Goal: Task Accomplishment & Management: Manage account settings

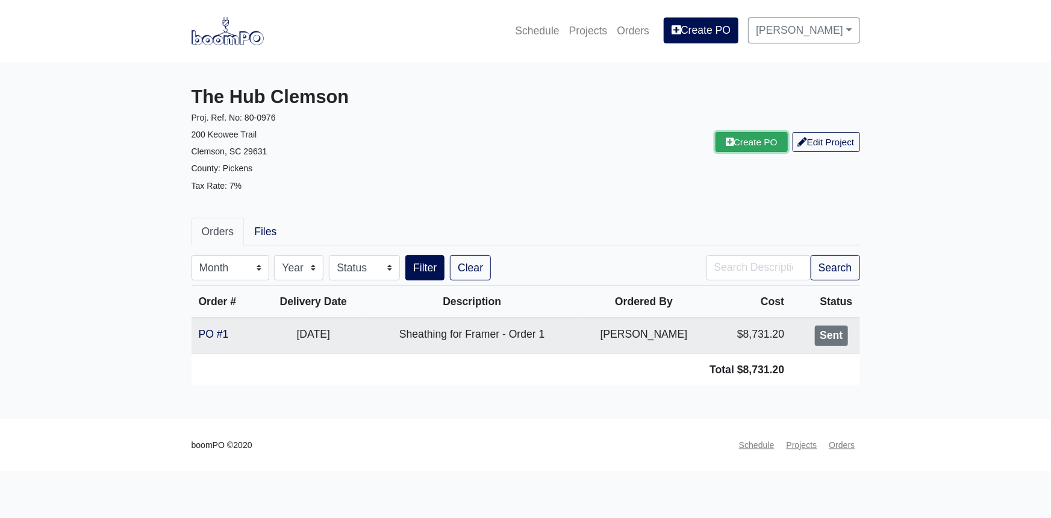
click at [752, 137] on link "Create PO" at bounding box center [752, 142] width 72 height 20
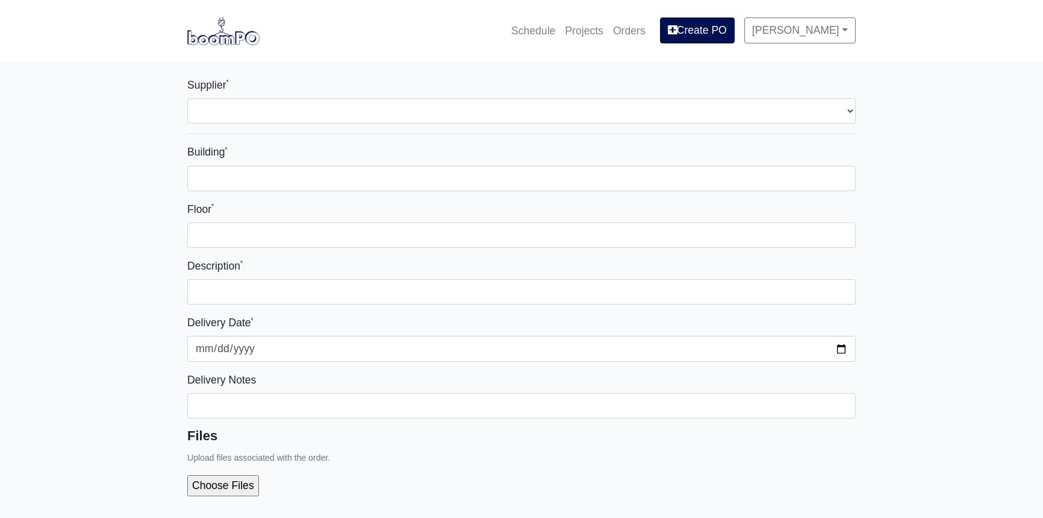
select select
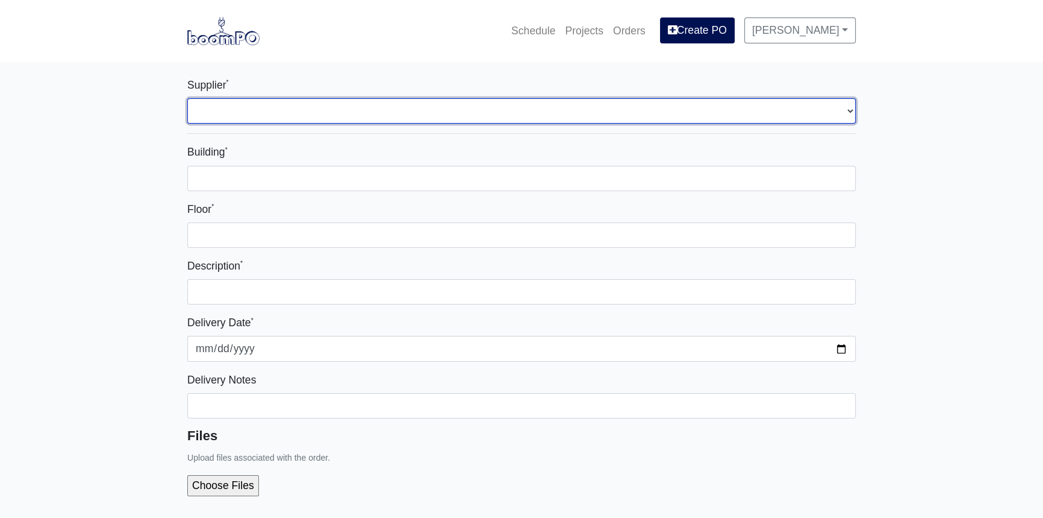
click at [849, 109] on select "Select one... L&W Supply - Simpsonville, SC" at bounding box center [521, 110] width 669 height 25
select select "41"
click at [187, 98] on select "Select one... L&W Supply - Simpsonville, SC" at bounding box center [521, 110] width 669 height 25
select select
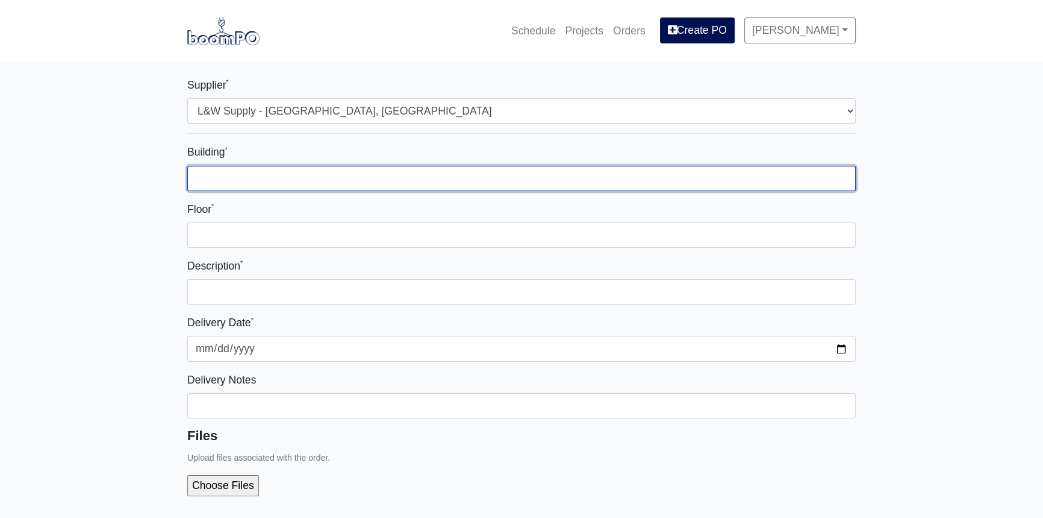
click at [413, 175] on input "Building *" at bounding box center [521, 178] width 669 height 25
type input "S"
click at [331, 175] on input "Building *" at bounding box center [521, 178] width 669 height 25
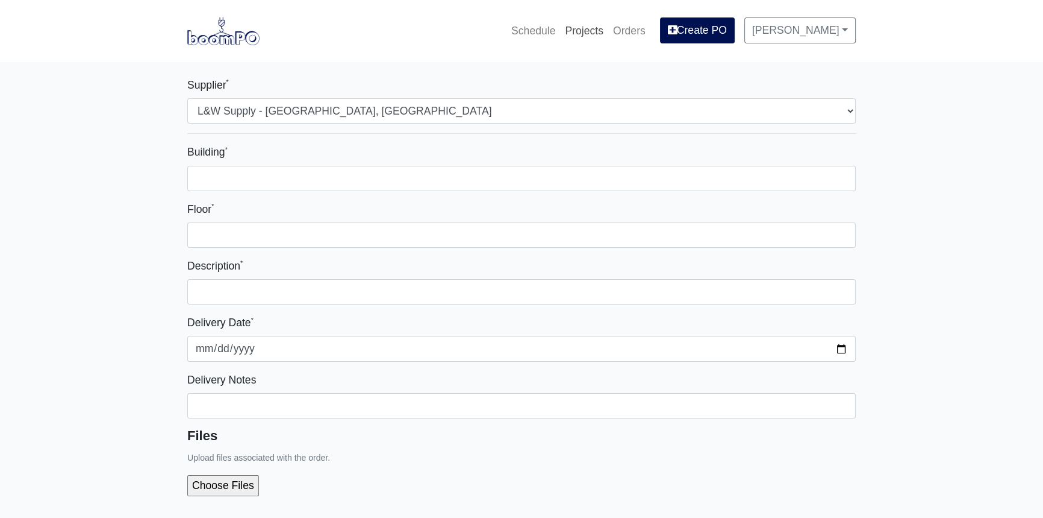
click at [608, 33] on link "Projects" at bounding box center [584, 30] width 48 height 27
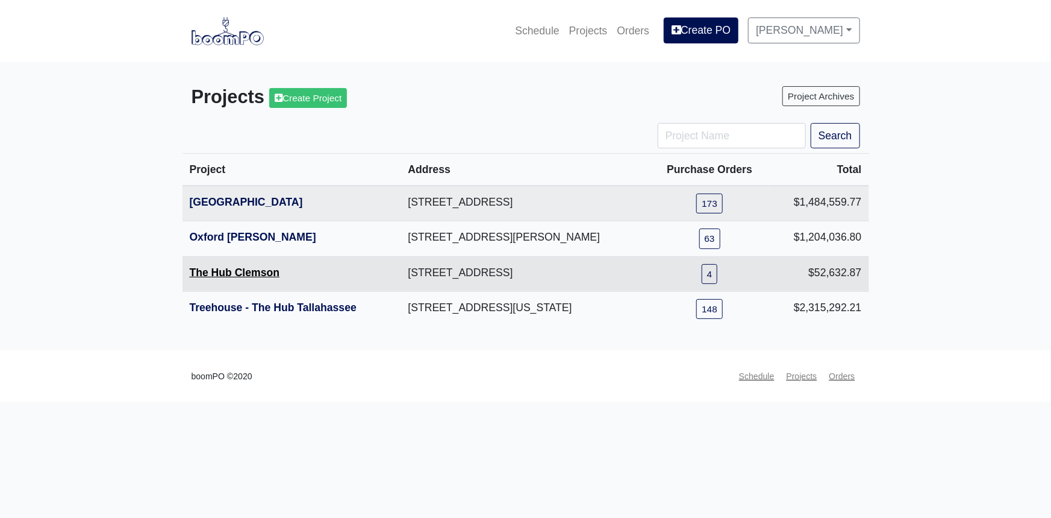
click at [205, 276] on link "The Hub Clemson" at bounding box center [235, 272] width 90 height 12
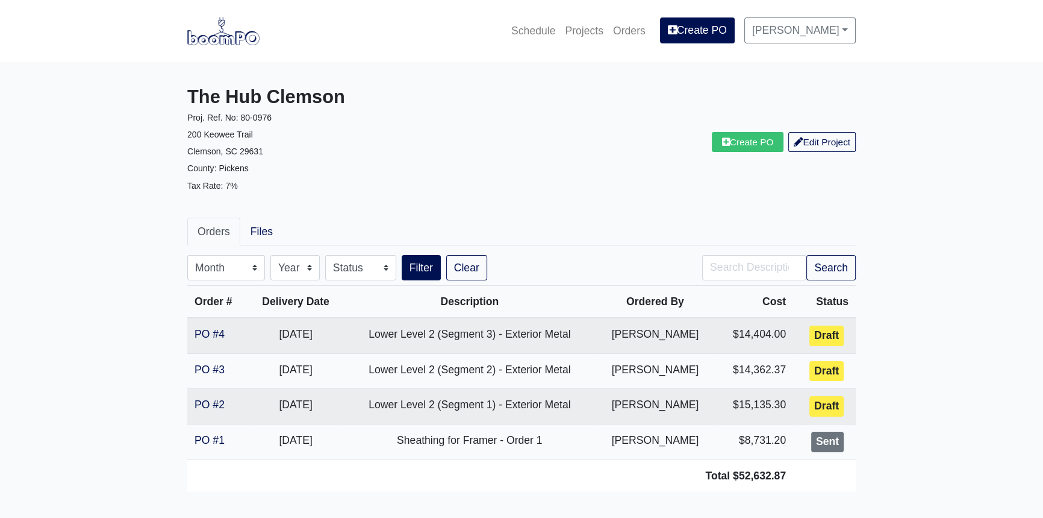
scroll to position [54, 0]
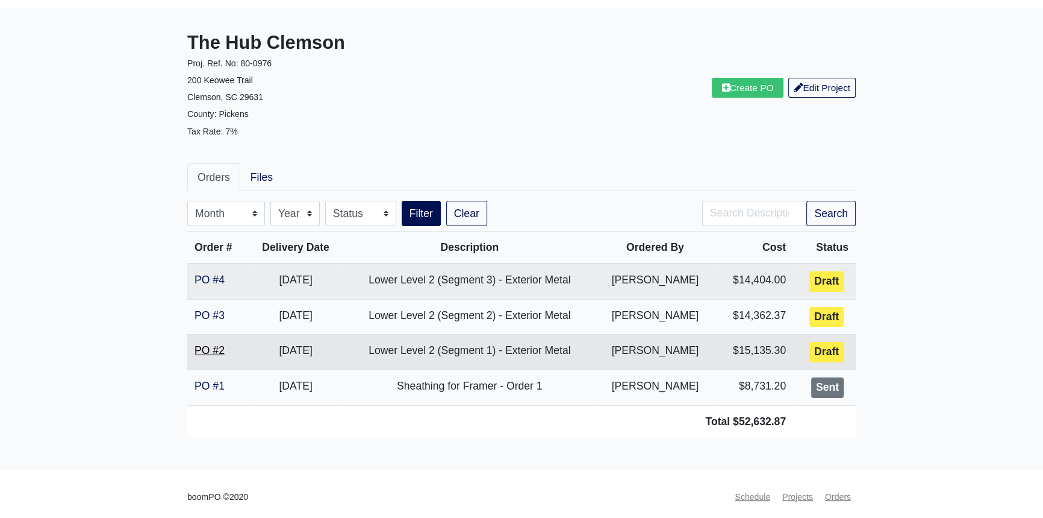
click at [214, 350] on link "PO #2" at bounding box center [210, 350] width 30 height 12
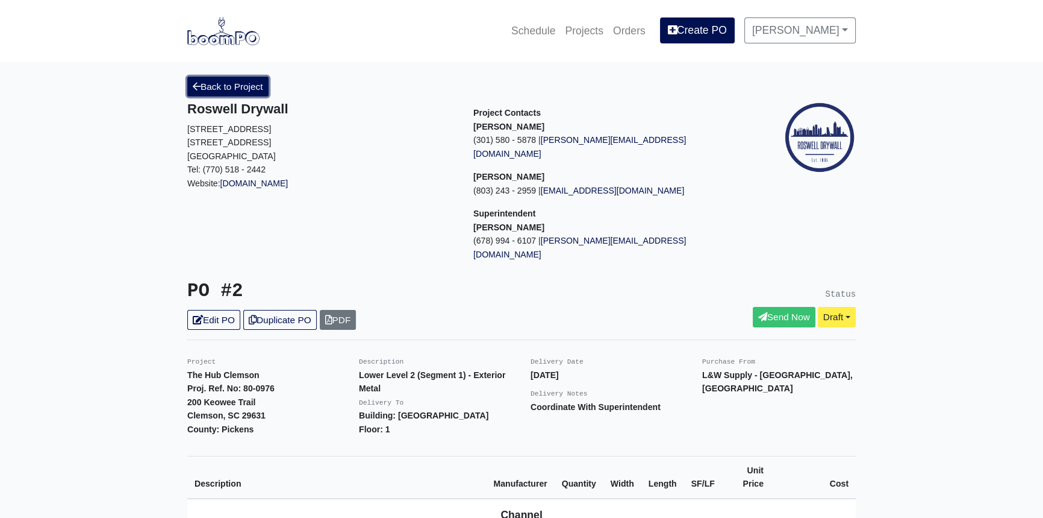
click at [229, 84] on link "Back to Project" at bounding box center [227, 87] width 81 height 20
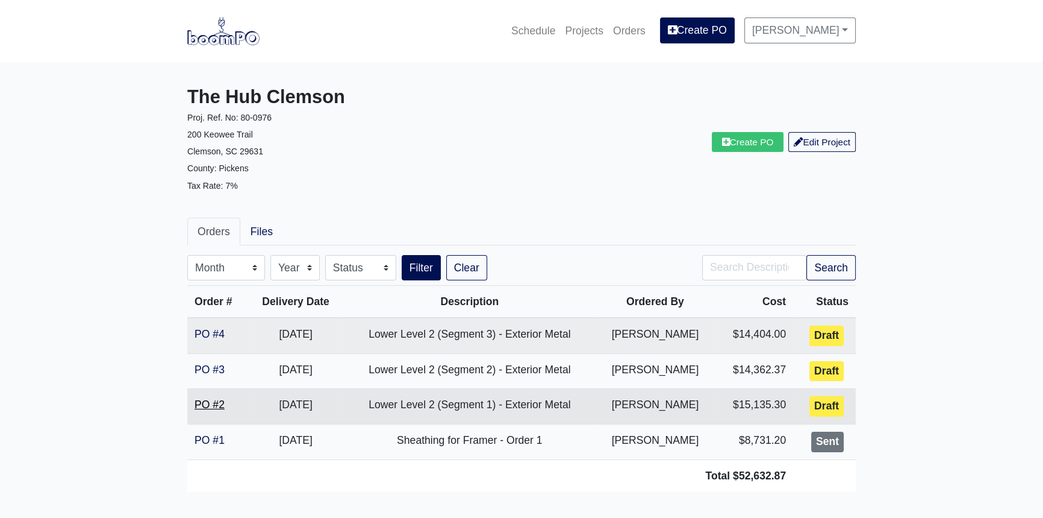
click at [209, 405] on link "PO #2" at bounding box center [210, 404] width 30 height 12
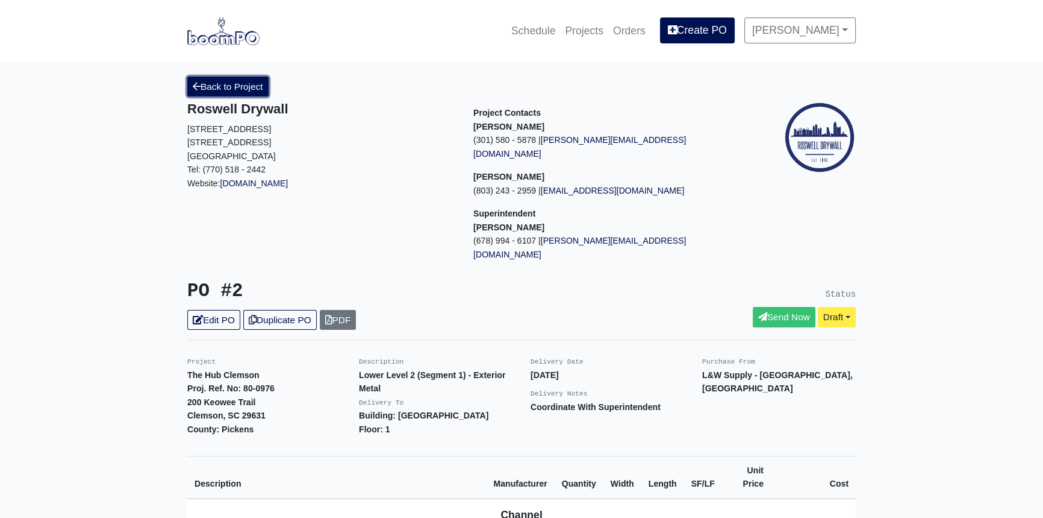
click at [231, 90] on link "Back to Project" at bounding box center [227, 87] width 81 height 20
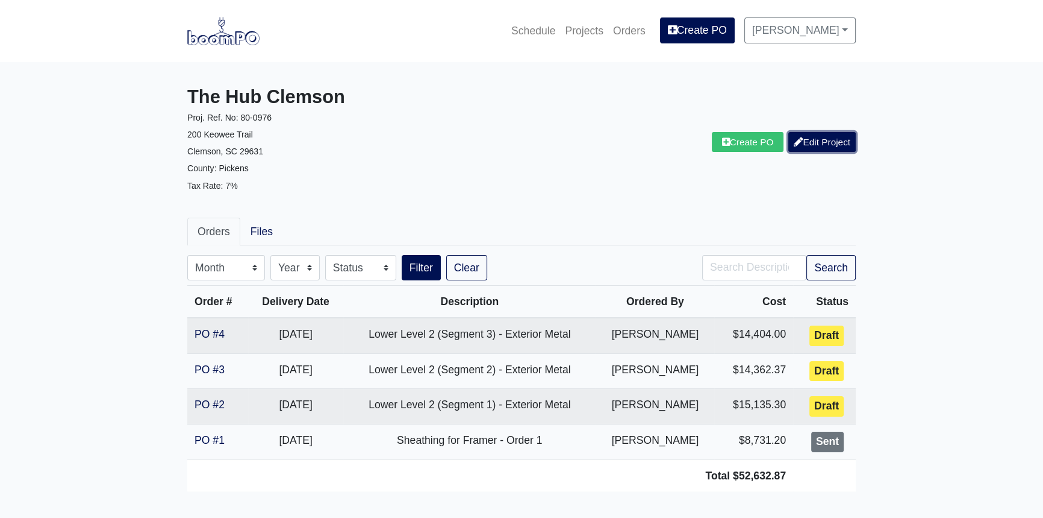
click at [813, 139] on link "Edit Project" at bounding box center [822, 142] width 67 height 20
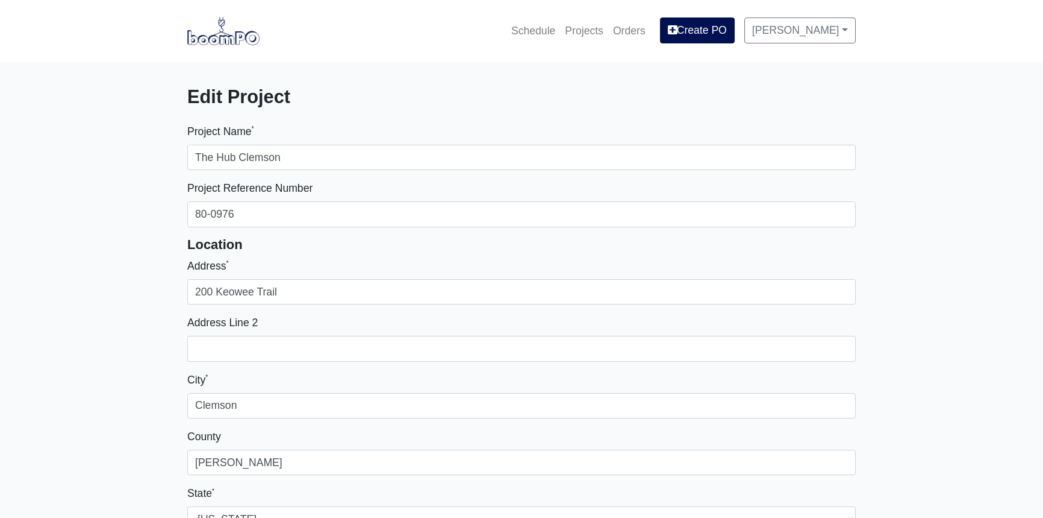
select select
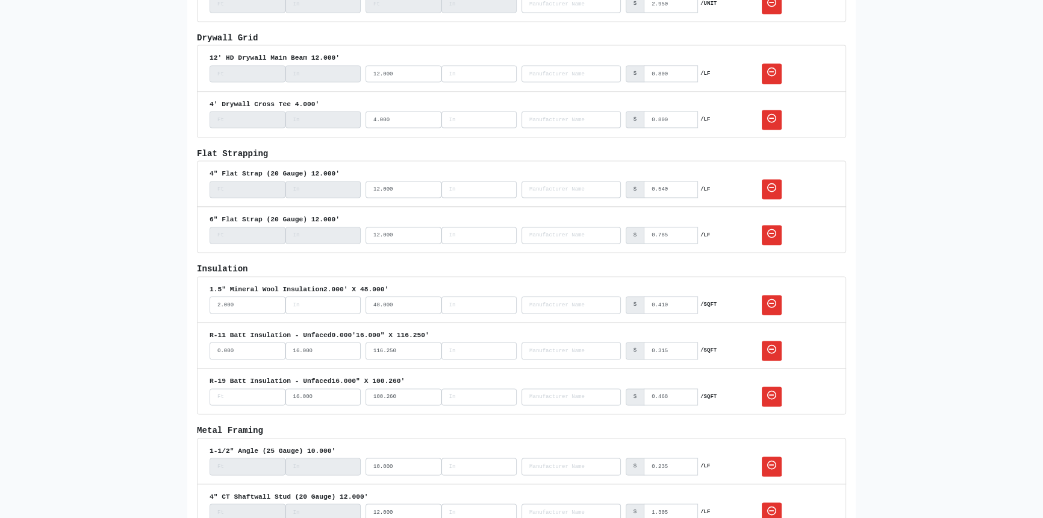
scroll to position [2191, 0]
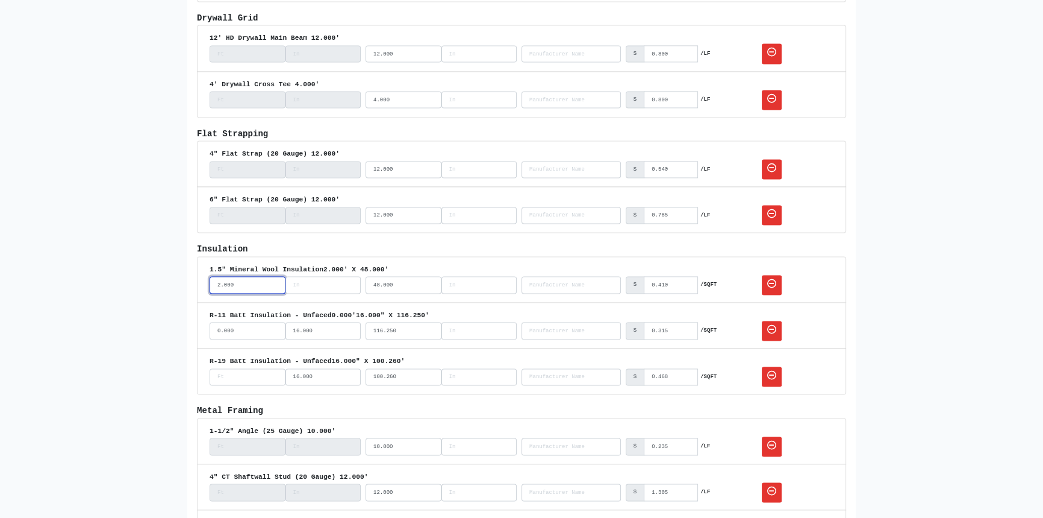
drag, startPoint x: 247, startPoint y: 275, endPoint x: 203, endPoint y: 275, distance: 44.0
click at [203, 275] on li "1.5" Mineral Wool Insulation 2.000' X 48.000' 2.000 48.000 No Results $ 0.410 /…" at bounding box center [521, 279] width 649 height 46
type input "0"
click at [307, 277] on input "width_inches" at bounding box center [324, 284] width 76 height 17
type input "16"
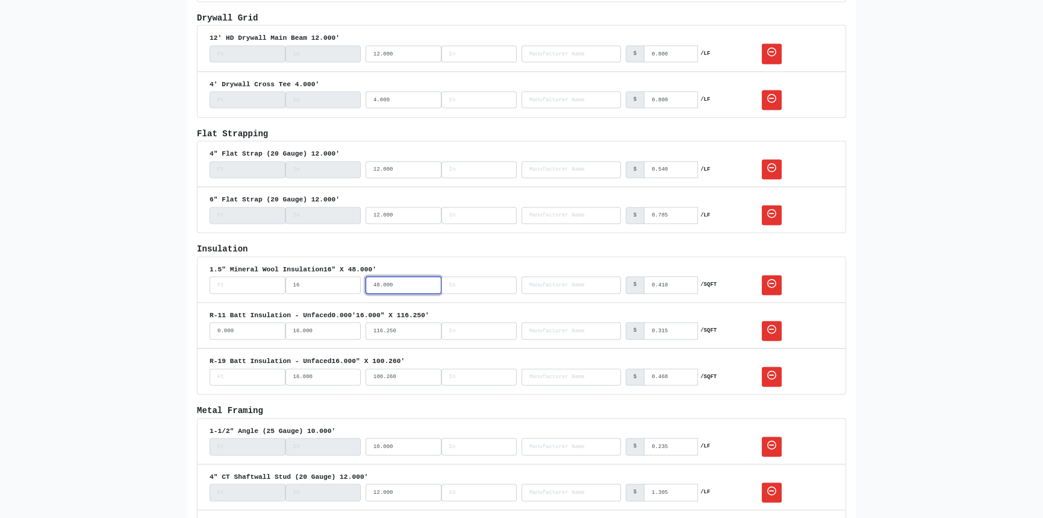
drag, startPoint x: 407, startPoint y: 279, endPoint x: 352, endPoint y: 279, distance: 54.8
click at [352, 279] on div "1.5" Mineral Wool Insulation 16" X 48.000' 16 48.000 No Results $ 0.410 /SQFT" at bounding box center [522, 279] width 624 height 31
click at [467, 276] on input "length_inches" at bounding box center [480, 284] width 76 height 17
type input "864"
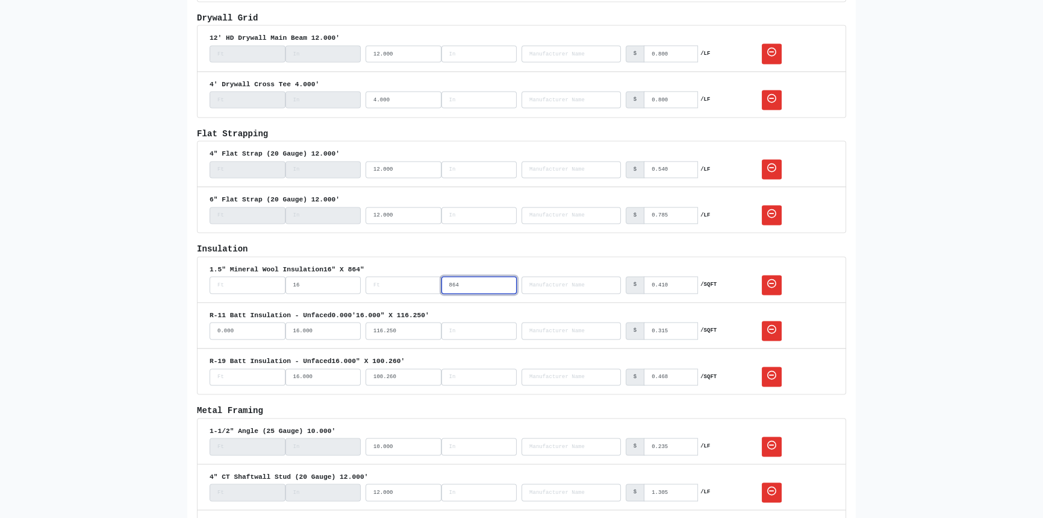
drag, startPoint x: 470, startPoint y: 274, endPoint x: 426, endPoint y: 277, distance: 44.0
click at [426, 277] on div "864" at bounding box center [441, 284] width 151 height 17
click at [402, 277] on input "length_feet" at bounding box center [404, 284] width 76 height 17
type input "72"
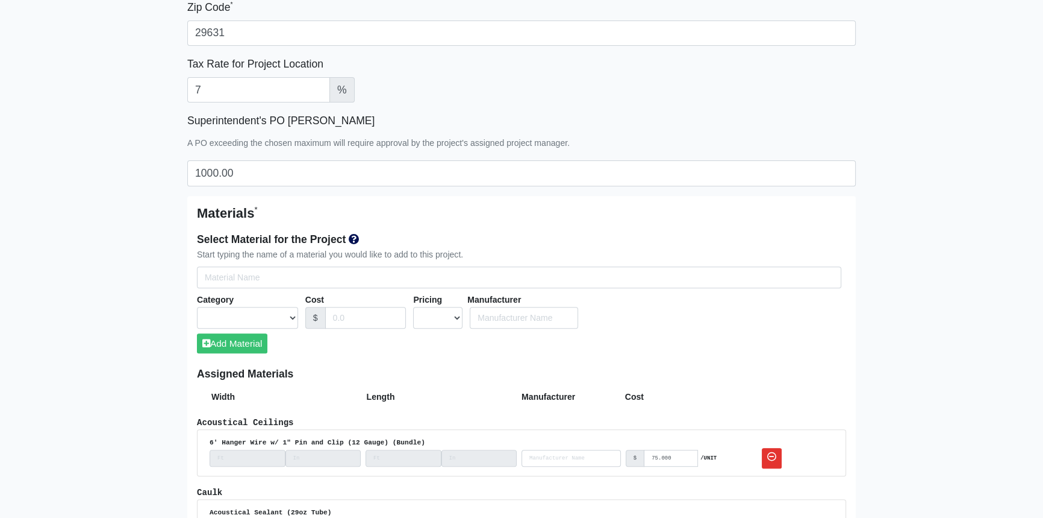
scroll to position [602, 0]
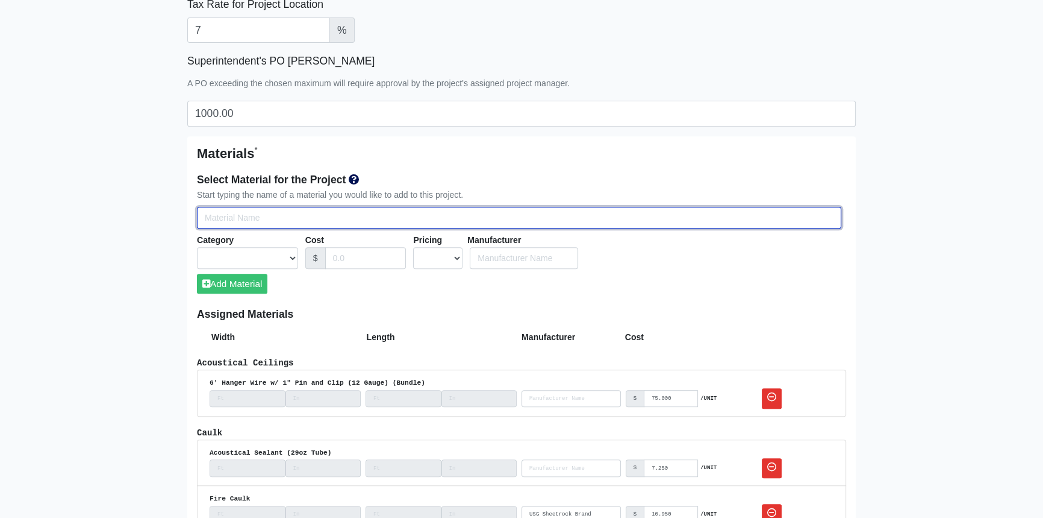
click at [248, 216] on input "Select Team Members for the Project" at bounding box center [519, 218] width 645 height 22
type input "1"
select select
type input "1."
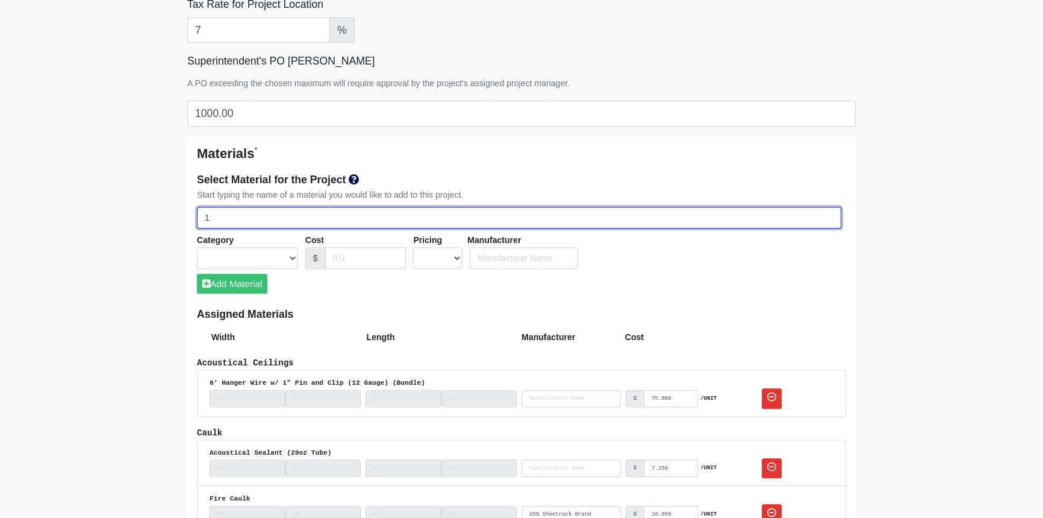
select select
type input "1.5"
select select
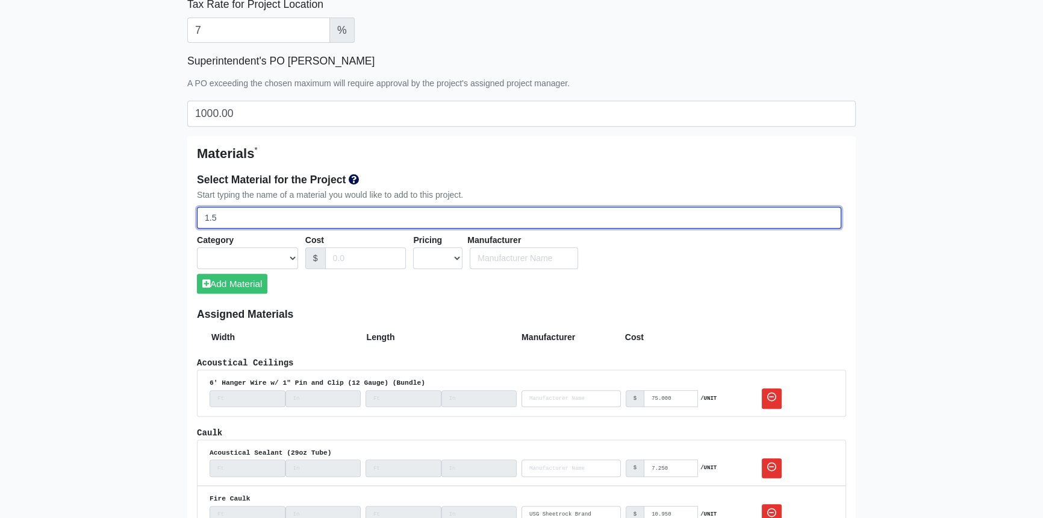
select select
type input "1.5""
select select
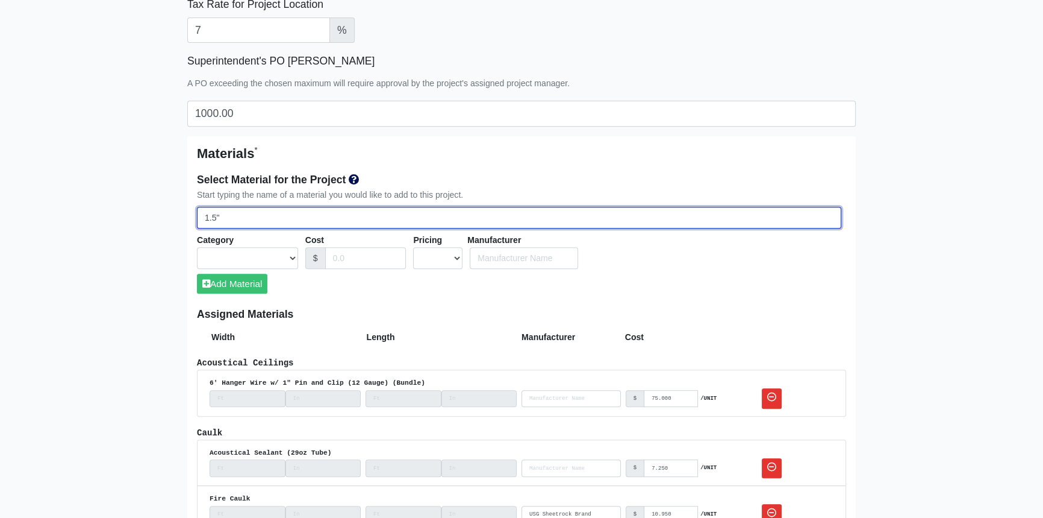
type input "1.5""
select select
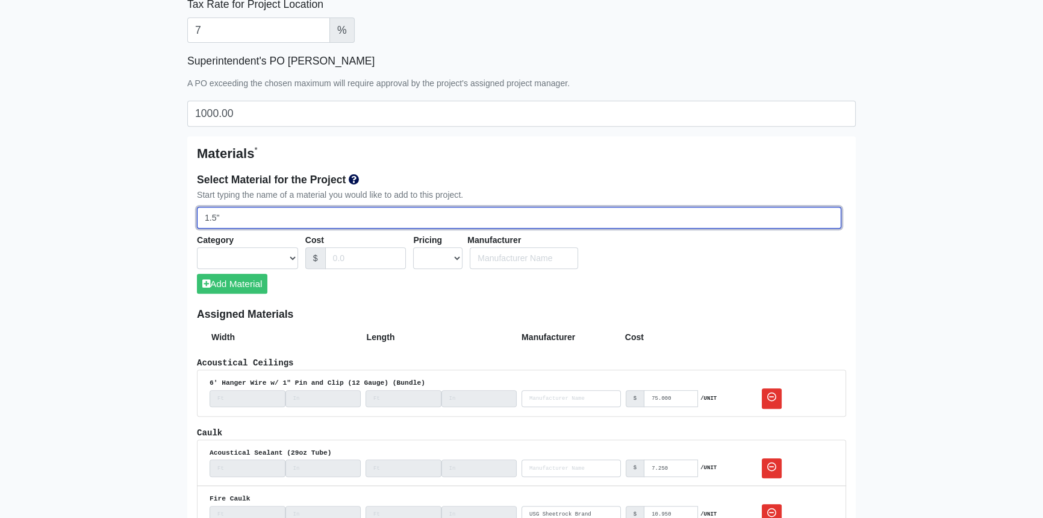
type input "1.5" M"
select select
type input "1.5" Mi"
select select
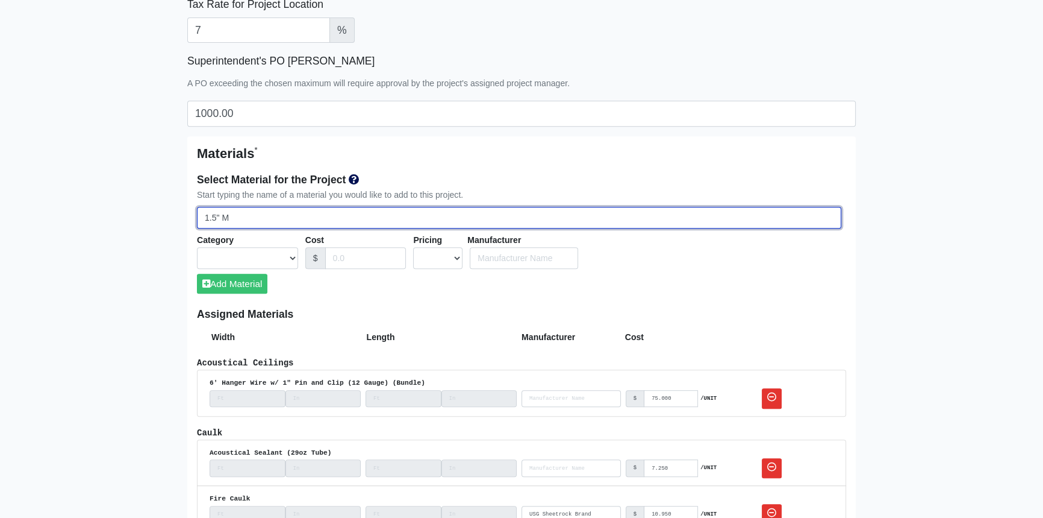
select select
type input "1.5" Min"
select select
type input "1.5" Mine"
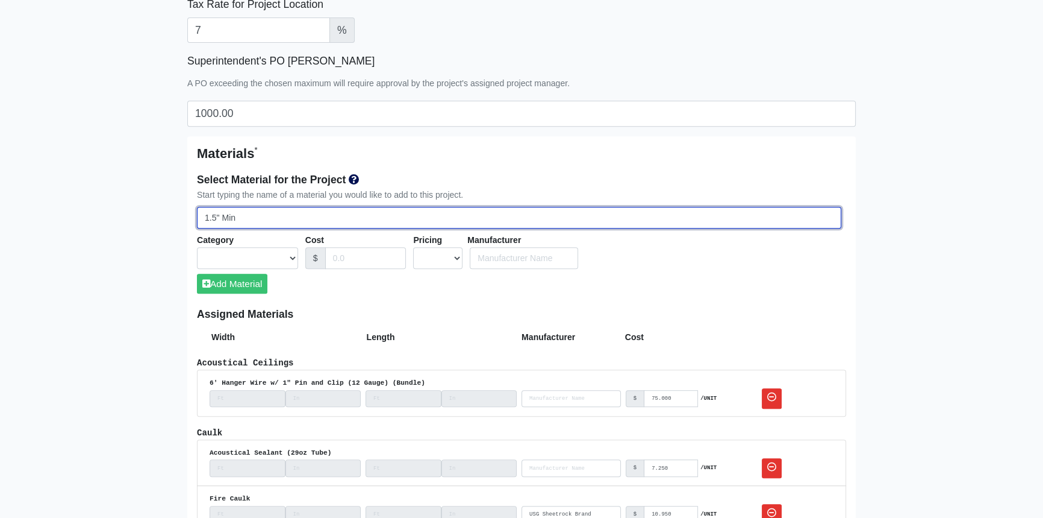
select select
type input "1.5" Miner"
select select
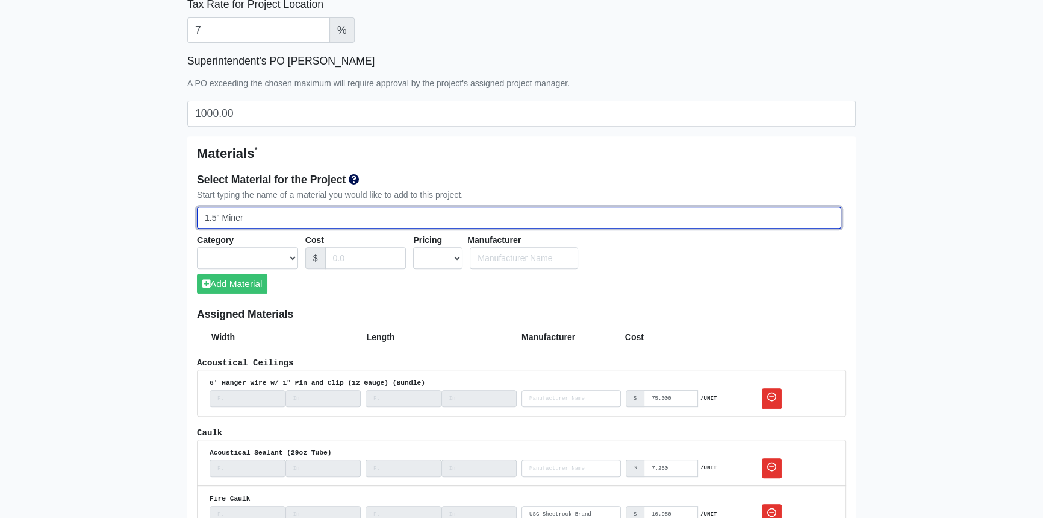
select select
type input "1.5" Minera"
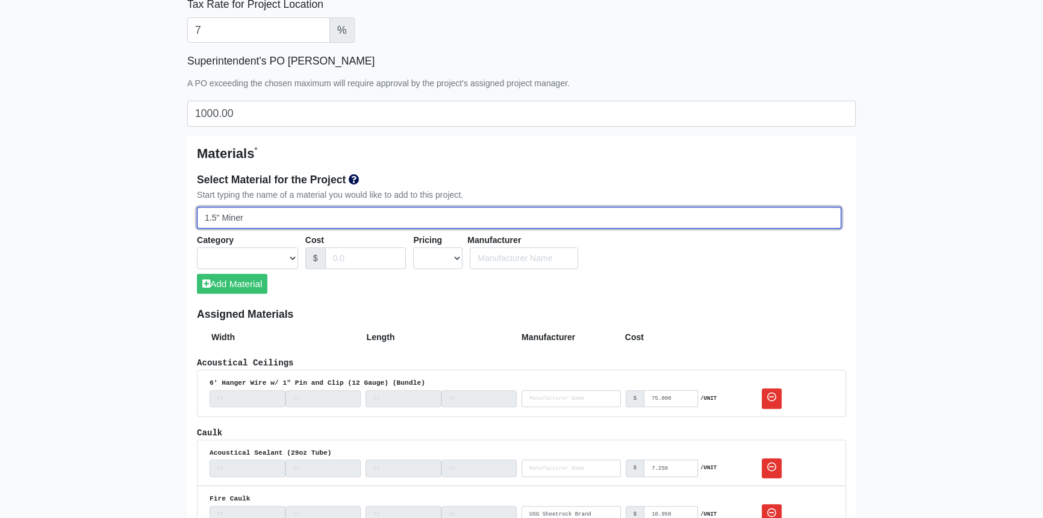
select select
type input "1.5" Mineral"
select select
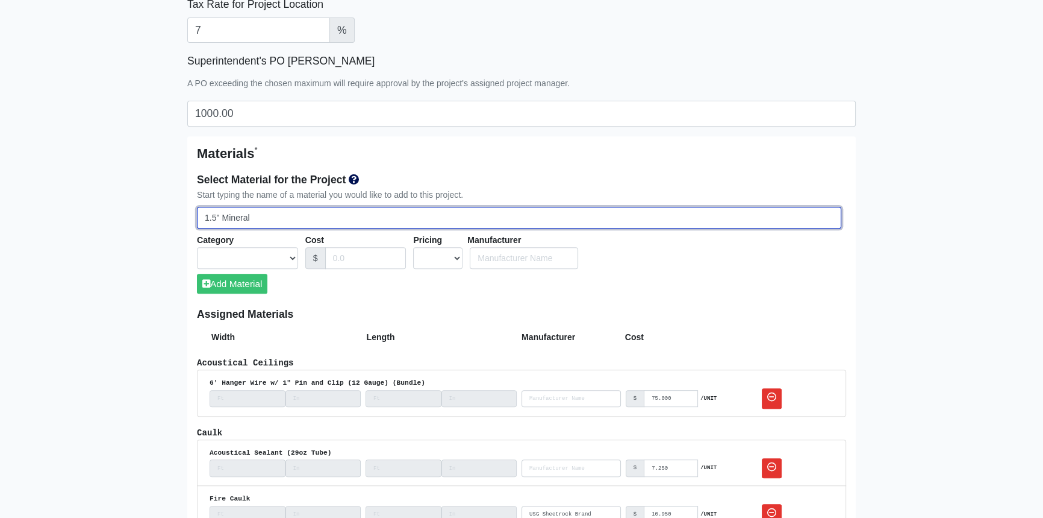
type input "1.5" Mineral"
select select
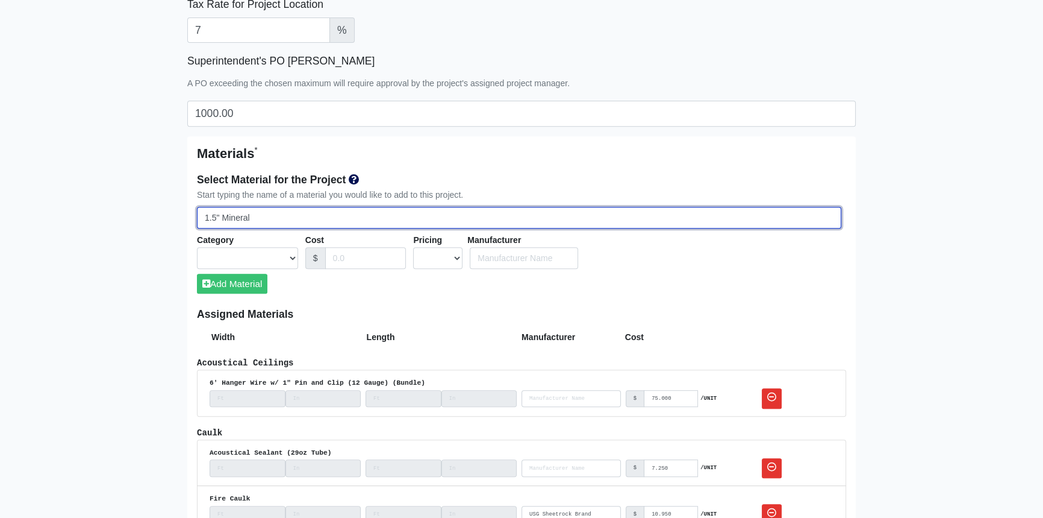
type input "1.5" Mineral W"
select select
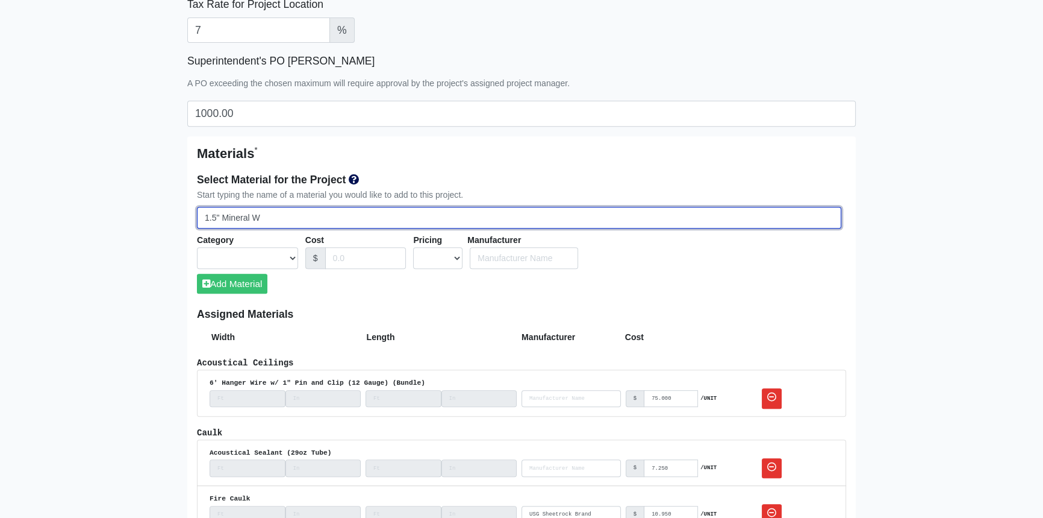
type input "1.5" Mineral Wo"
select select
type input "1.5" Mineral Woo"
select select
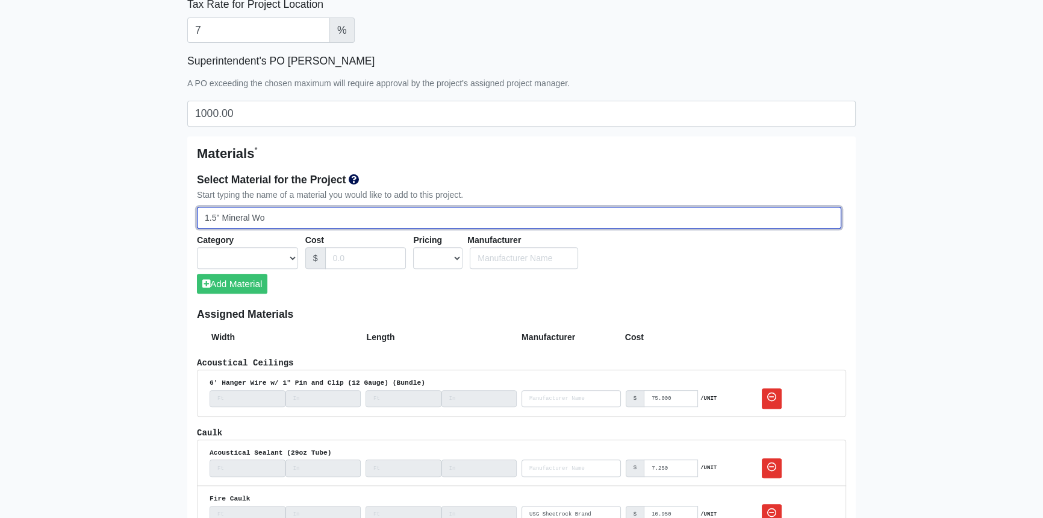
select select
type input "1.5" Mineral Wool"
select select
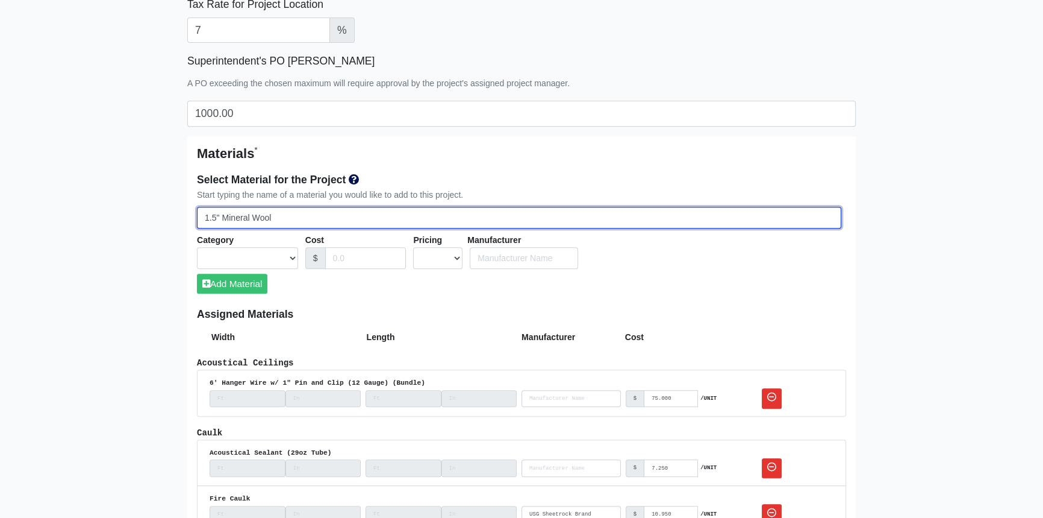
select select
type input "1.5" Mineral Wool"
select select
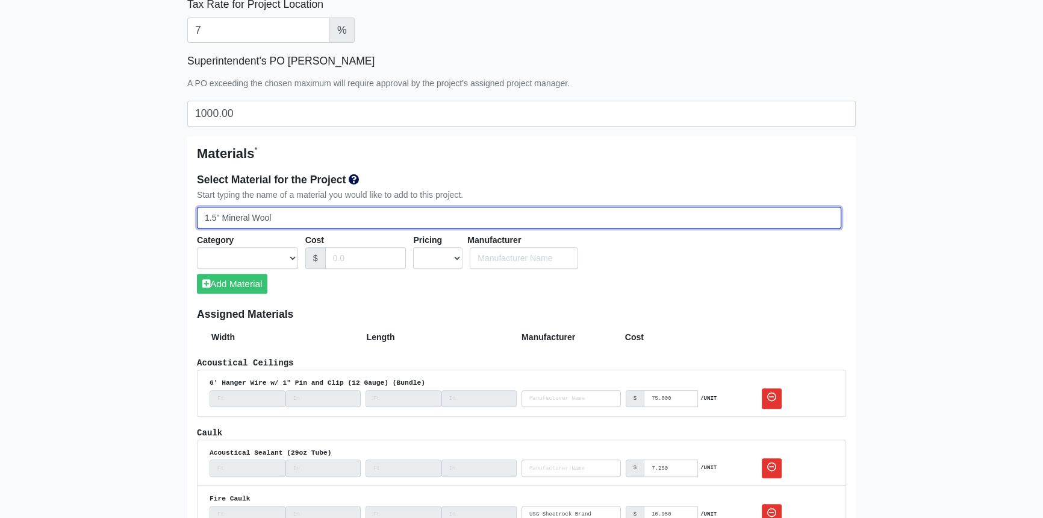
select select
type input "1.5" Mineral Wool I"
select select
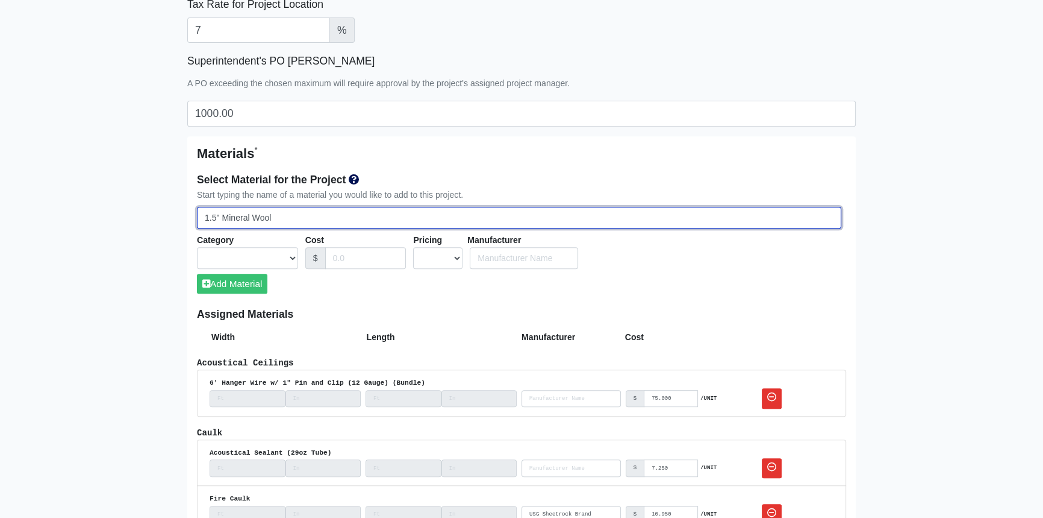
select select
type input "1.5" Mineral Wool In"
select select
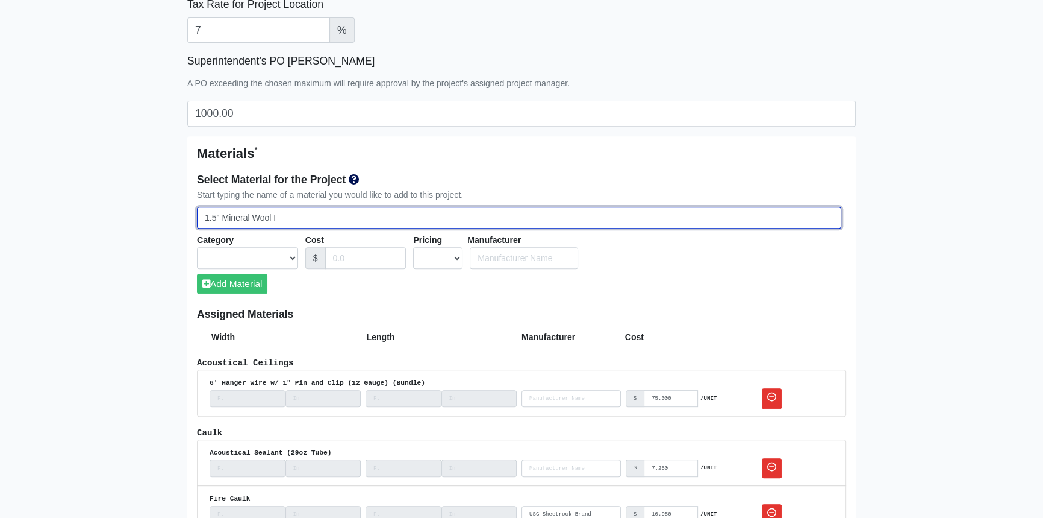
select select
type input "1.5" Mineral Wool Ins"
select select
type input "1.5" Mineral Wool Insu"
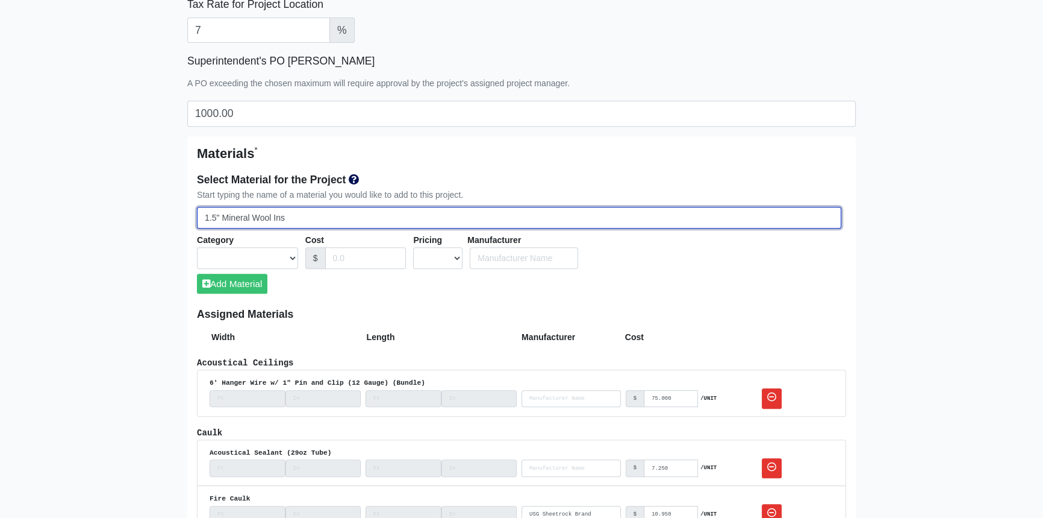
select select
type input "1.5" Mineral Wool Insul"
select select
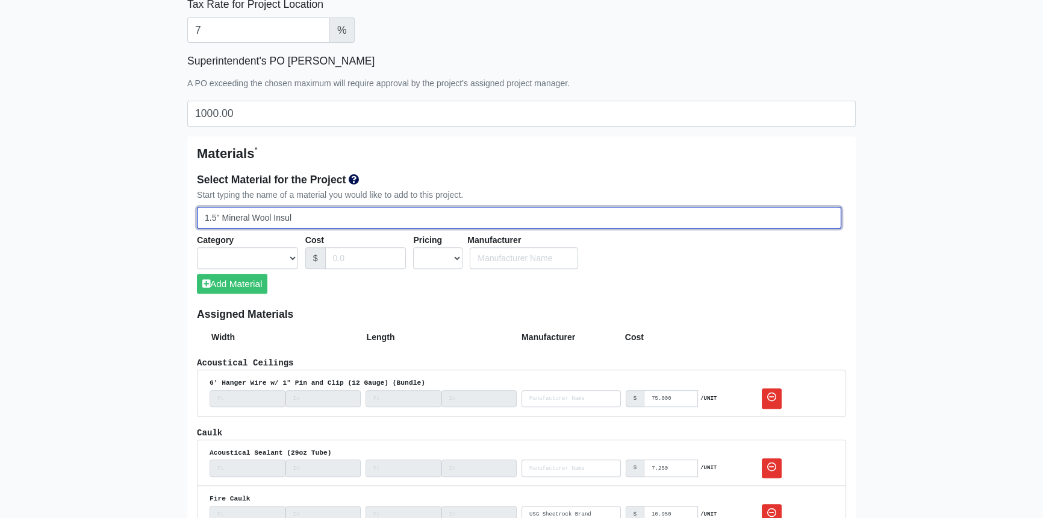
type input "1.5" Mineral Wool [MEDICAL_DATA]"
select select
type input "1.5" Mineral Wool Insulat"
select select
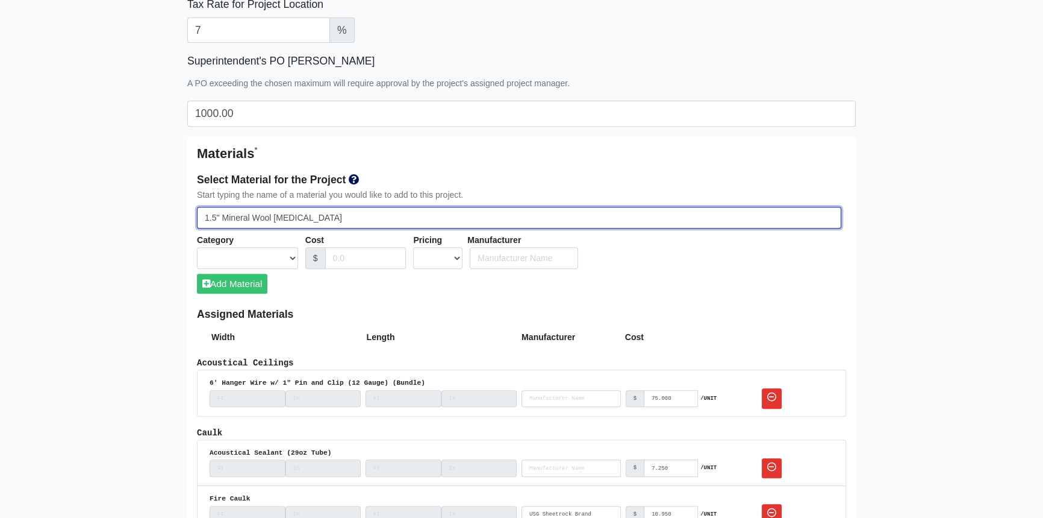
select select
type input "1.5" Mineral Wool Insulati"
select select
type input "1.5" Mineral Wool Insulatio"
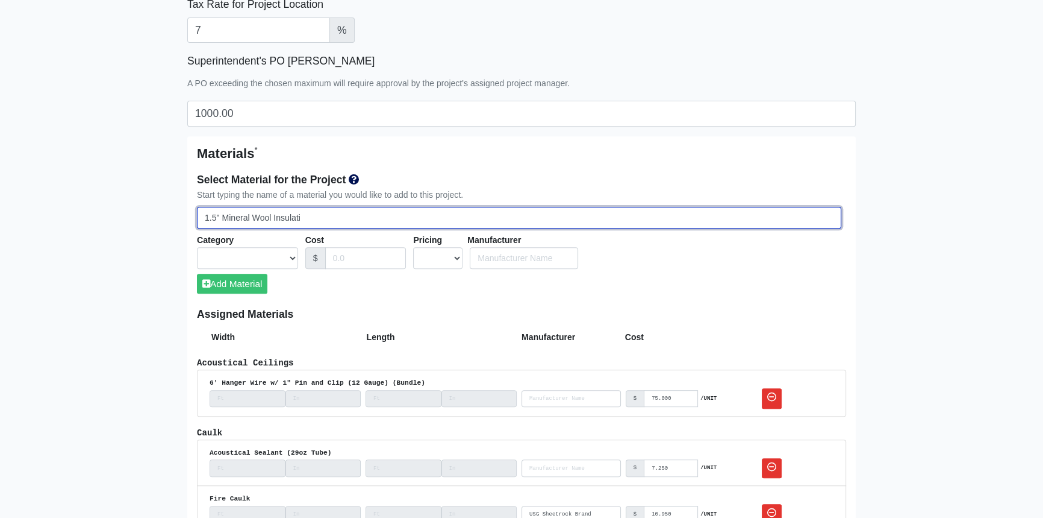
select select
type input "1.5" Mineral Wool Insulation"
select select
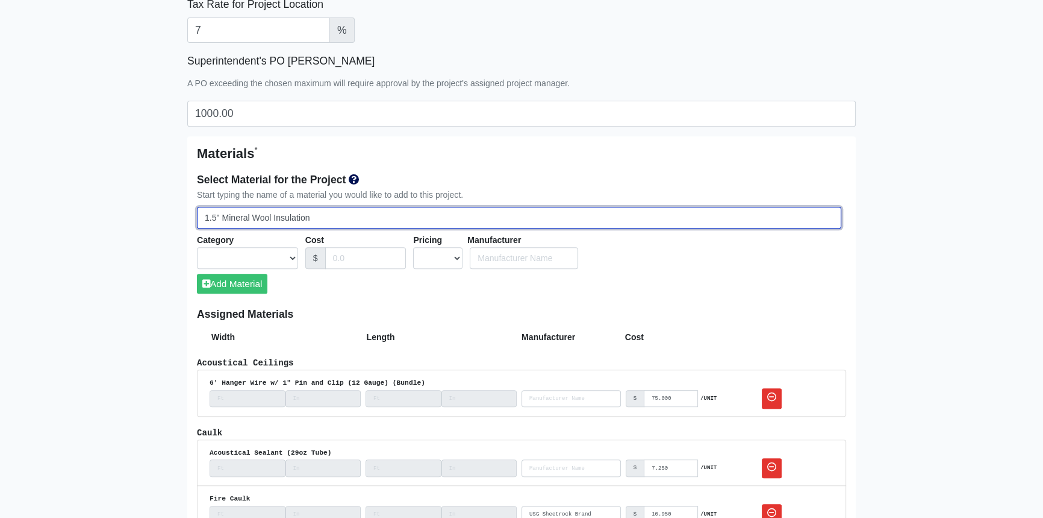
select select
type input "1.5" Mineral Wool Insulation"
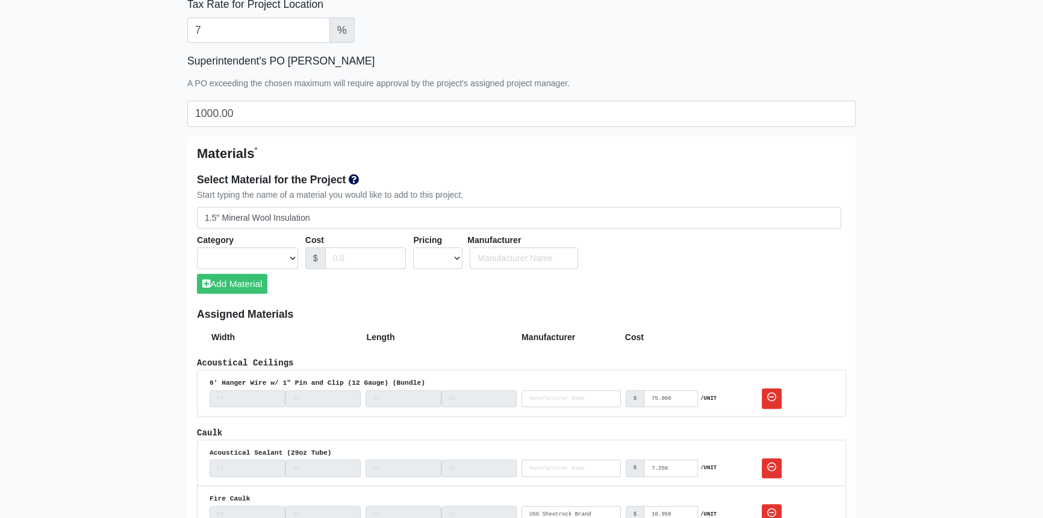
click at [293, 257] on select "Acoustical Ceilings Baffles and Blades Caulk Channel Clean Up Clouds & Canopies…" at bounding box center [247, 258] width 101 height 22
select select "[object Object]"
click at [197, 247] on select "Acoustical Ceilings Baffles and Blades Caulk Channel Clean Up Clouds & Canopies…" at bounding box center [247, 258] width 101 height 22
select select
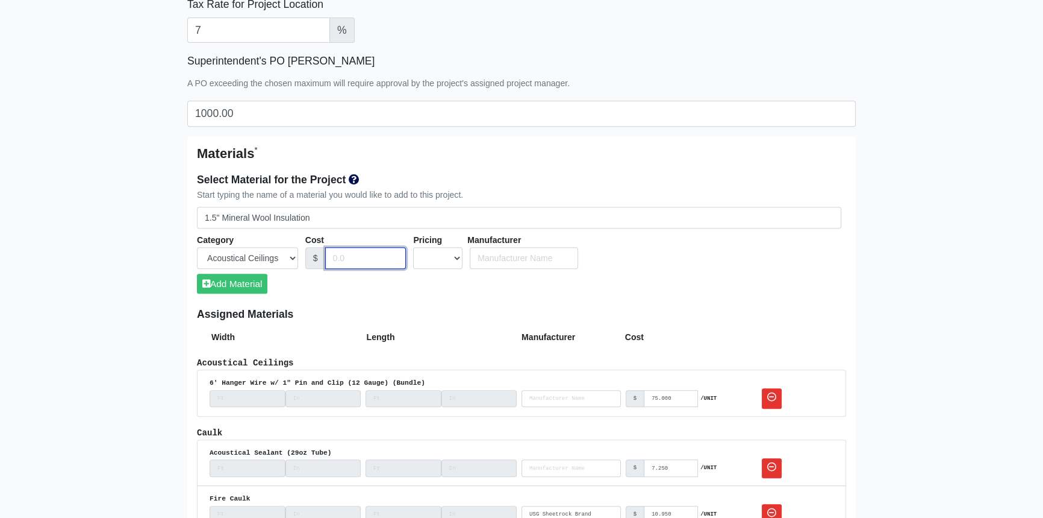
click at [350, 258] on input "Cost" at bounding box center [365, 258] width 81 height 22
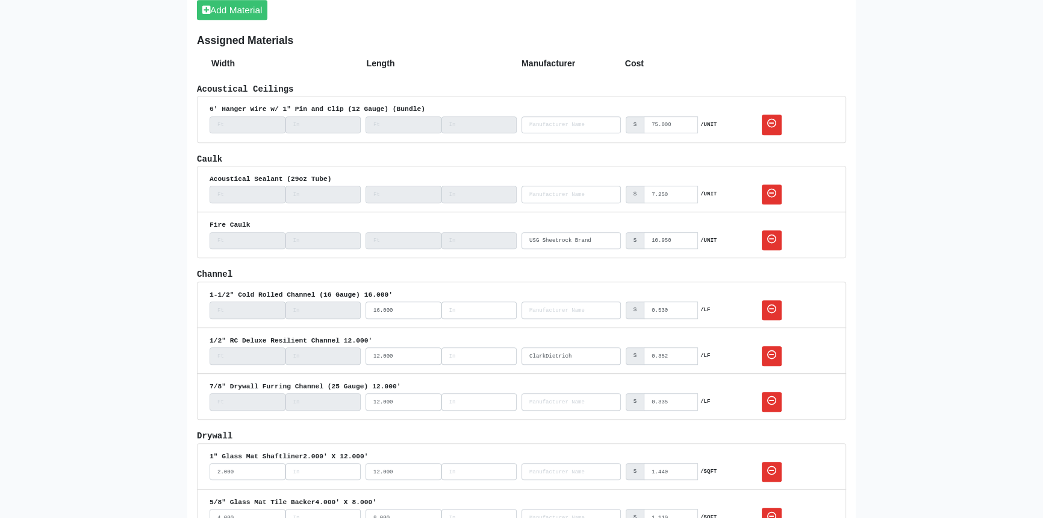
scroll to position [493, 0]
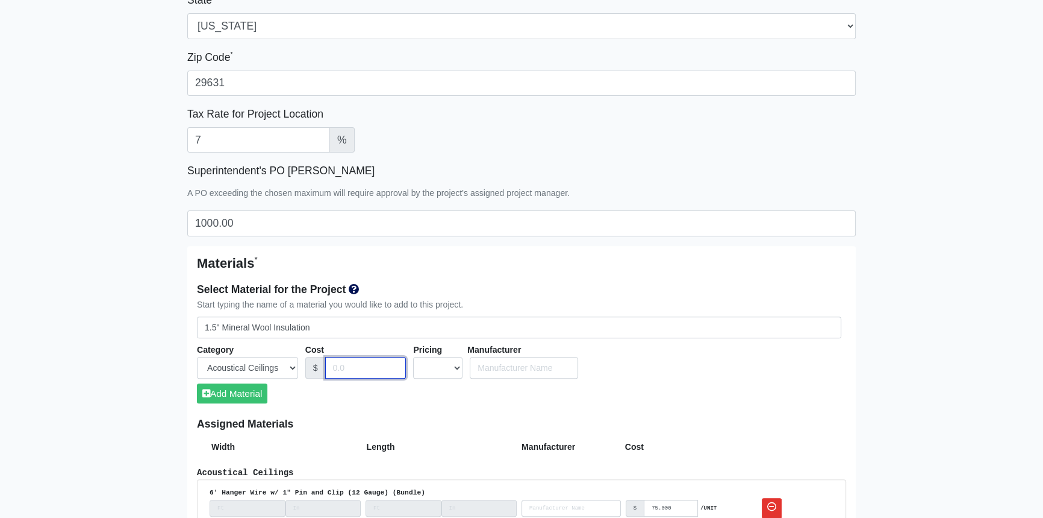
type input "0"
select select
type input "0."
select select
type input "0.4"
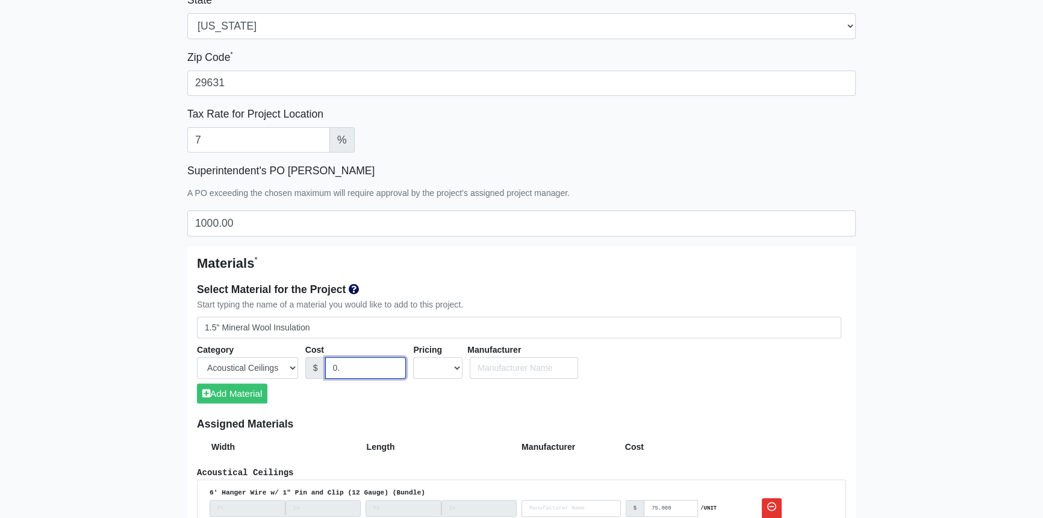
select select
type input "0.41"
select select
type input "0.410"
select select
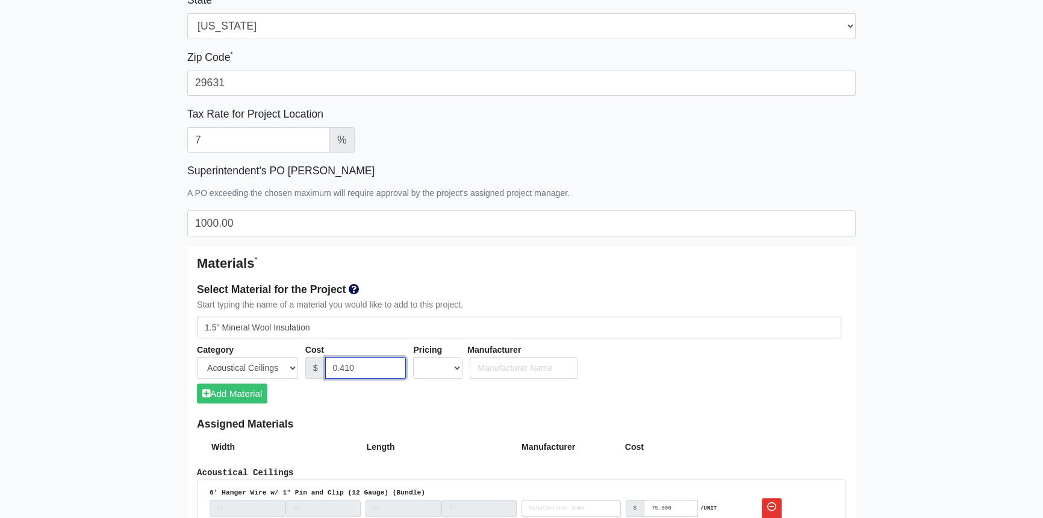
type input "0.410"
click at [457, 366] on select "UNIT MLF LF MSQFT SQFT" at bounding box center [437, 368] width 49 height 22
select select "0"
click at [413, 357] on select "UNIT MLF LF MSQFT SQFT" at bounding box center [437, 368] width 49 height 22
click at [485, 368] on input "number" at bounding box center [494, 368] width 52 height 22
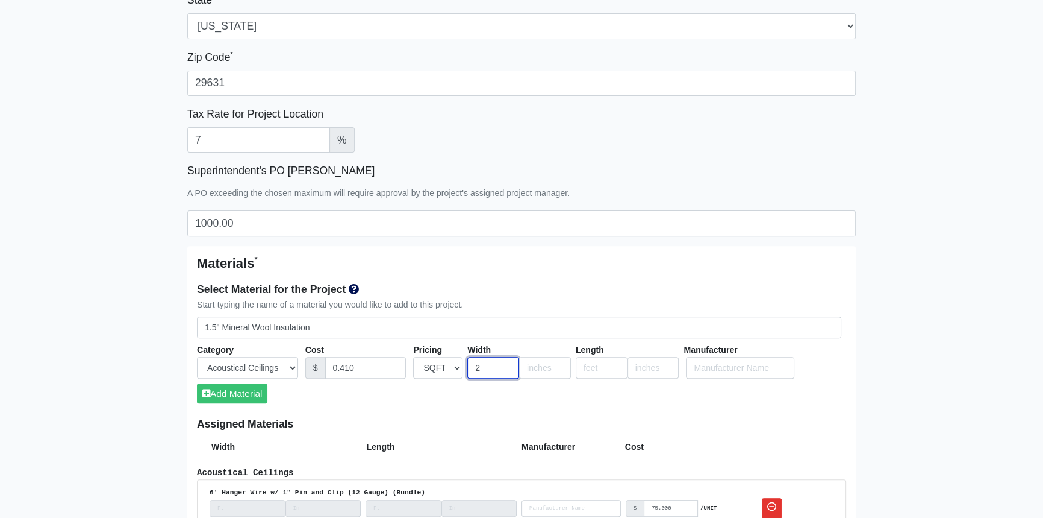
type input "2"
click at [599, 365] on input "number" at bounding box center [602, 368] width 52 height 22
type input "64"
click at [251, 395] on button "Add Material" at bounding box center [232, 393] width 70 height 20
select select
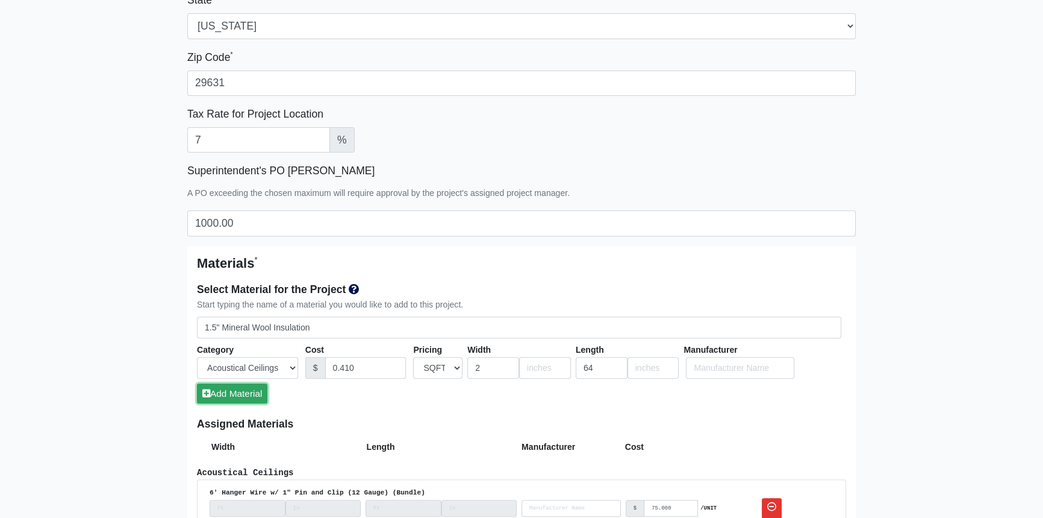
select select
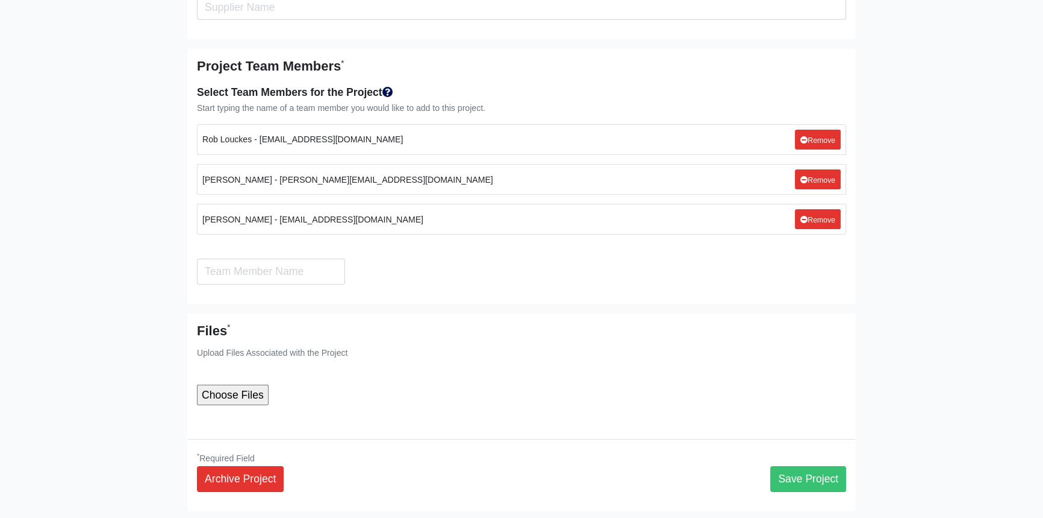
scroll to position [4955, 0]
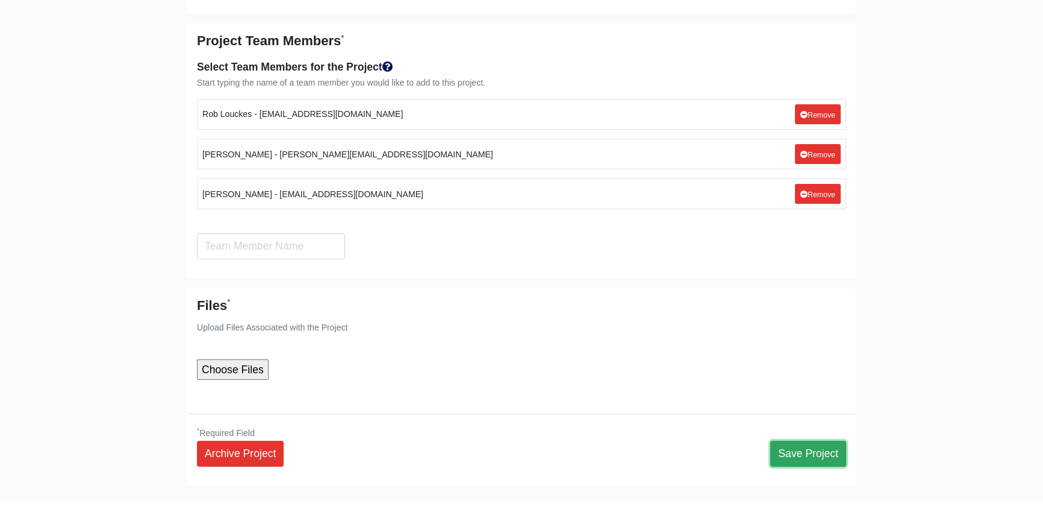
click at [820, 440] on button "Save Project" at bounding box center [809, 452] width 76 height 25
